Goal: Information Seeking & Learning: Learn about a topic

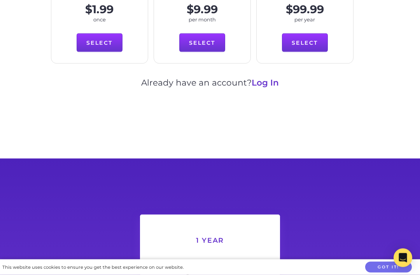
scroll to position [523, 0]
click at [266, 77] on link "Log In" at bounding box center [265, 82] width 27 height 10
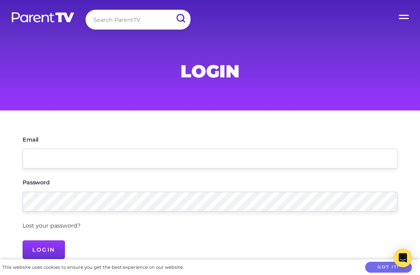
scroll to position [4, 0]
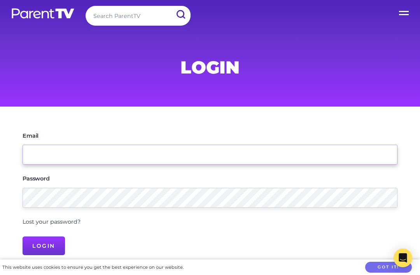
click at [153, 153] on input "Email" at bounding box center [210, 155] width 375 height 20
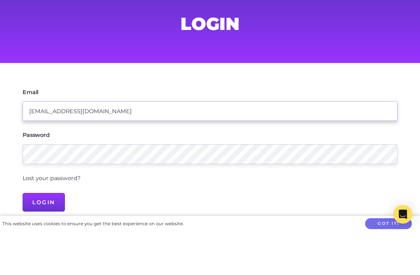
type input "[EMAIL_ADDRESS][DOMAIN_NAME]"
click at [44, 236] on input "Login" at bounding box center [44, 245] width 42 height 19
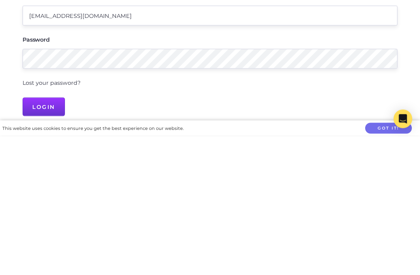
click at [45, 236] on input "Login" at bounding box center [44, 245] width 42 height 19
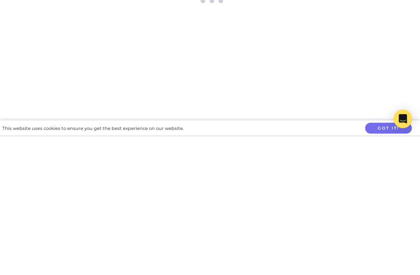
scroll to position [143, 0]
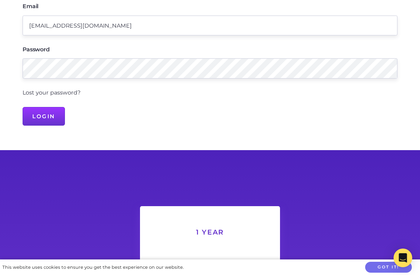
click at [49, 116] on input "Login" at bounding box center [44, 116] width 42 height 19
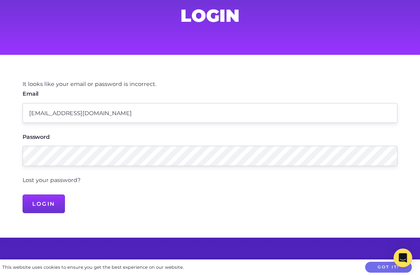
scroll to position [55, 0]
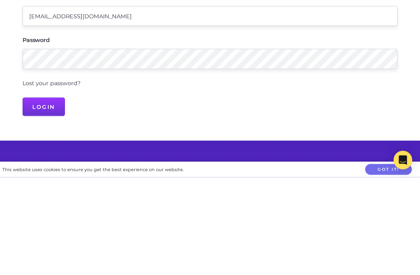
click at [38, 195] on input "Login" at bounding box center [44, 204] width 42 height 19
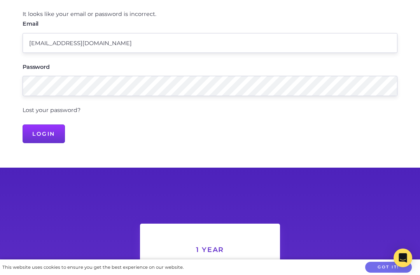
scroll to position [0, 0]
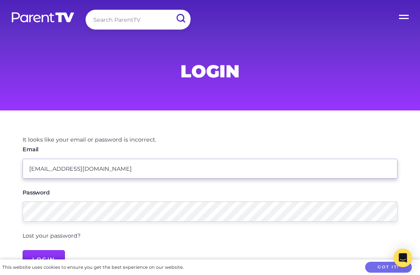
click at [179, 169] on input "Director@northernnursery.nsw.edu.au" at bounding box center [210, 169] width 375 height 20
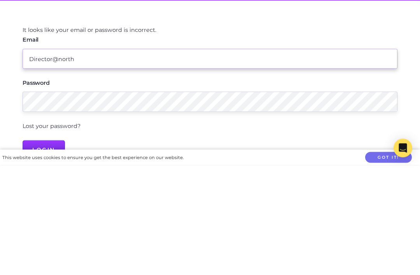
type input "Director@"
click at [53, 159] on input "Email" at bounding box center [210, 169] width 375 height 20
paste input "director@northernnursery.nsw.edu.au"
type input "director@northernnursery.nsw.edu.au"
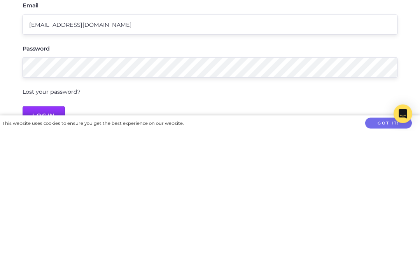
click at [51, 250] on input "Login" at bounding box center [44, 259] width 42 height 19
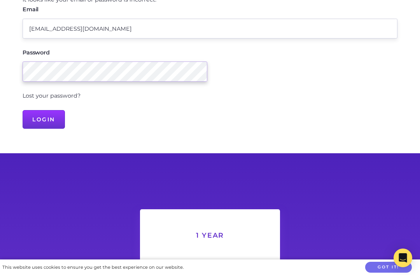
scroll to position [140, 0]
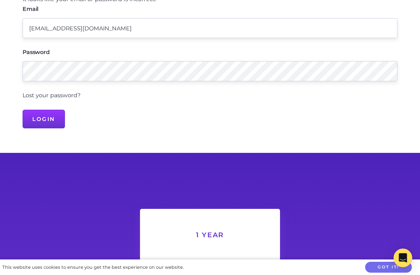
click at [45, 117] on input "Login" at bounding box center [44, 119] width 42 height 19
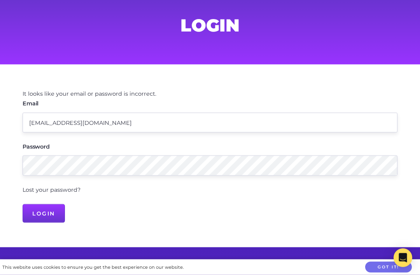
scroll to position [0, 0]
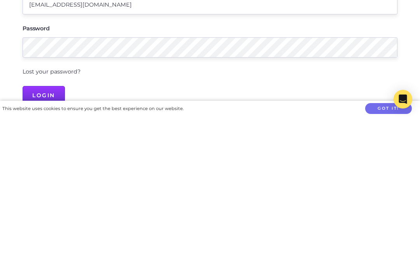
click at [40, 245] on input "Login" at bounding box center [44, 254] width 42 height 19
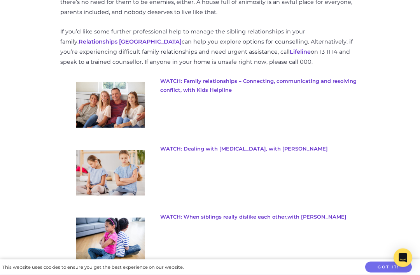
scroll to position [1339, 0]
click at [310, 213] on link "WATCH: When siblings really dislike each other, with Maggie Dent" at bounding box center [253, 216] width 186 height 6
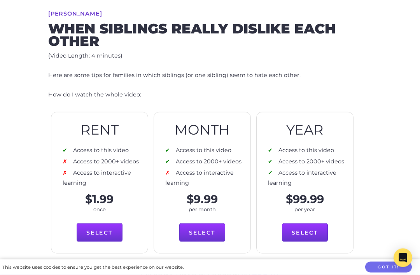
scroll to position [306, 0]
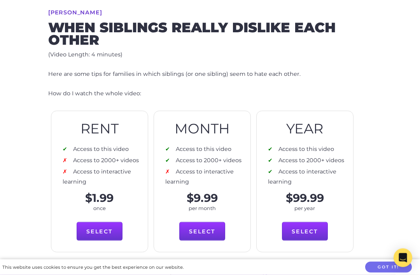
click at [36, 263] on div "[PERSON_NAME] When siblings really dislike each other (Video Length: 4 minutes)…" at bounding box center [210, 148] width 398 height 400
click at [41, 274] on div "This website uses cookies to ensure you get the best experience on our website.…" at bounding box center [210, 267] width 420 height 16
click at [51, 274] on div "This website uses cookies to ensure you get the best experience on our website.…" at bounding box center [210, 267] width 420 height 16
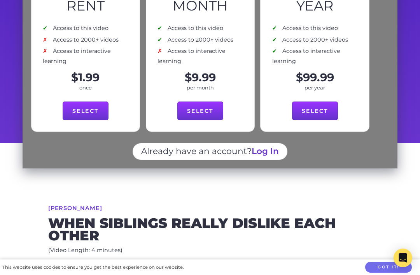
scroll to position [0, 0]
